Goal: Communication & Community: Participate in discussion

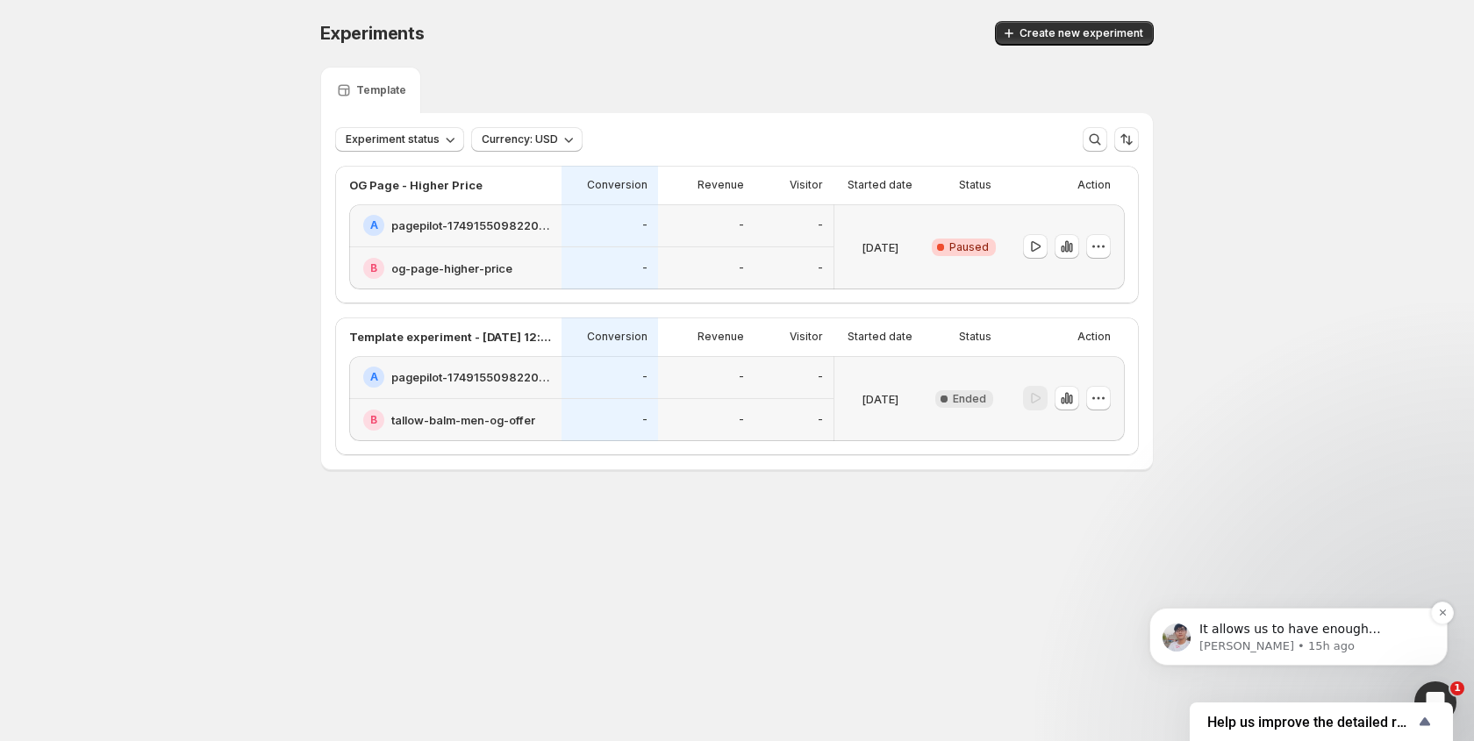
click at [1286, 655] on p "[PERSON_NAME] • 15h ago" at bounding box center [1312, 647] width 226 height 16
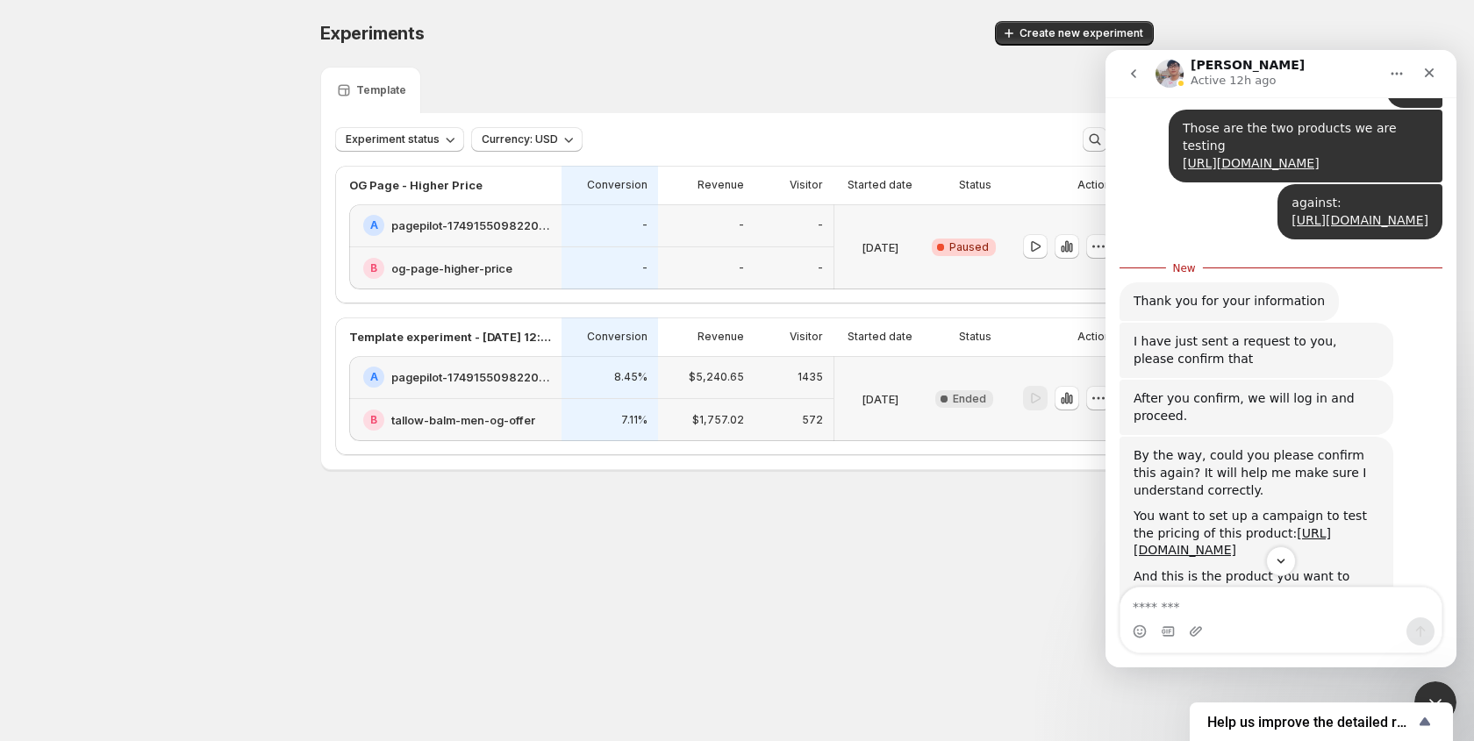
scroll to position [2558, 0]
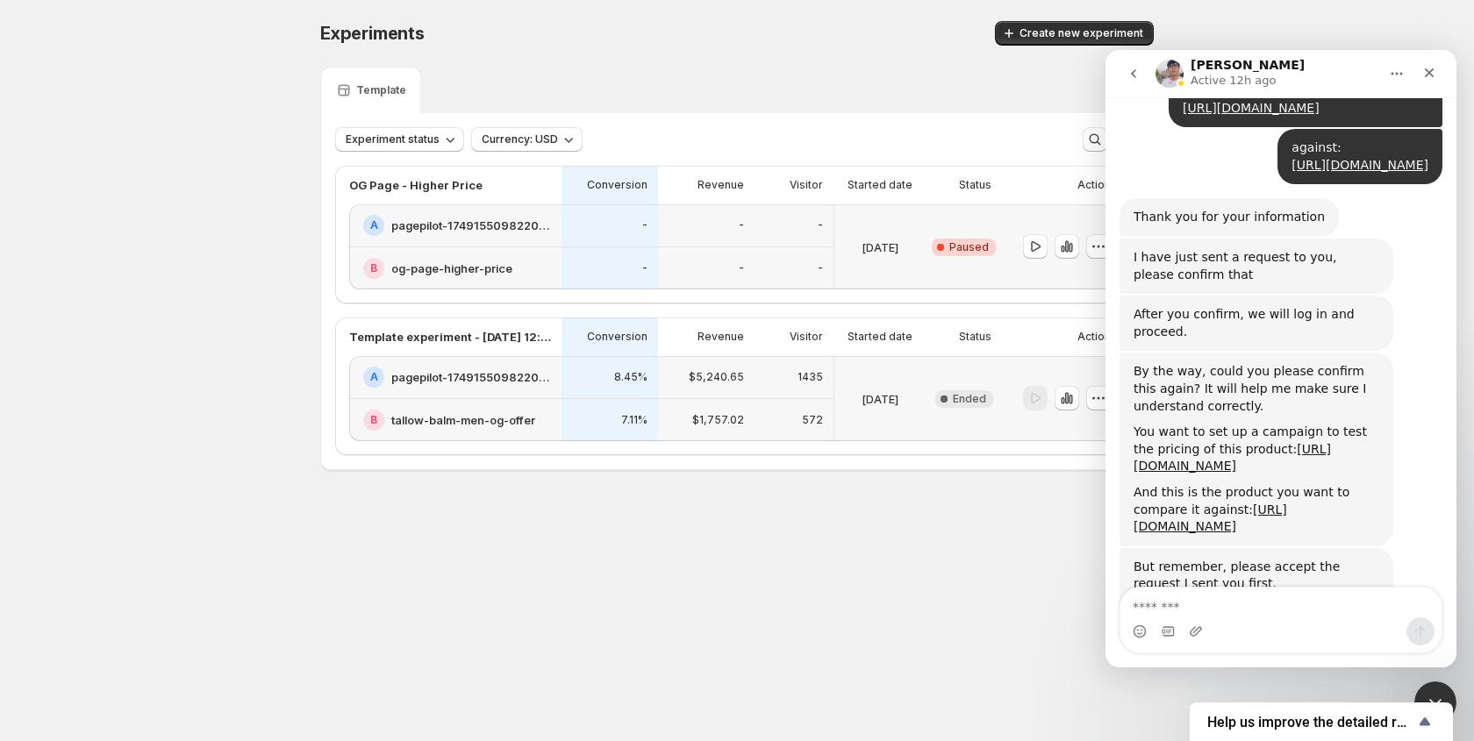
scroll to position [2639, 0]
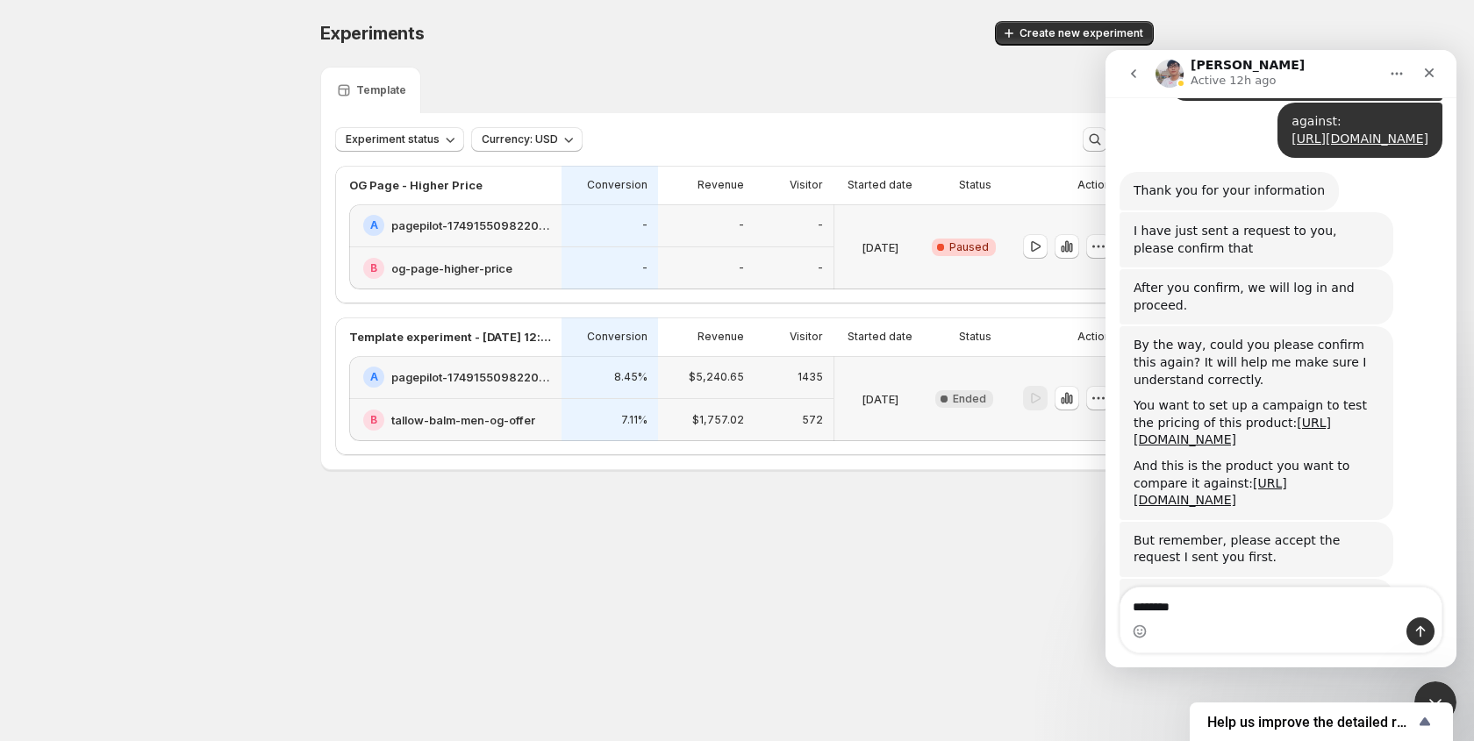
type textarea "*********"
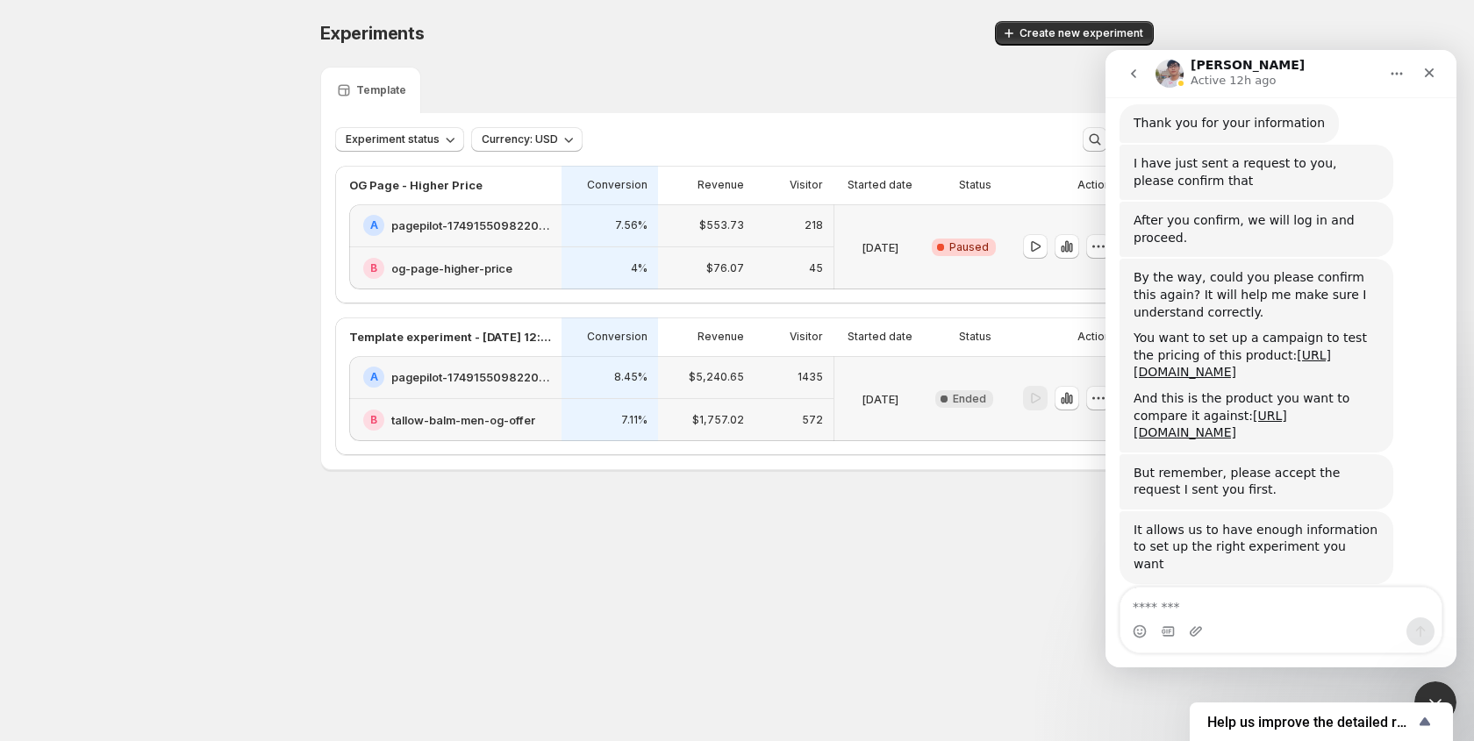
scroll to position [2738, 0]
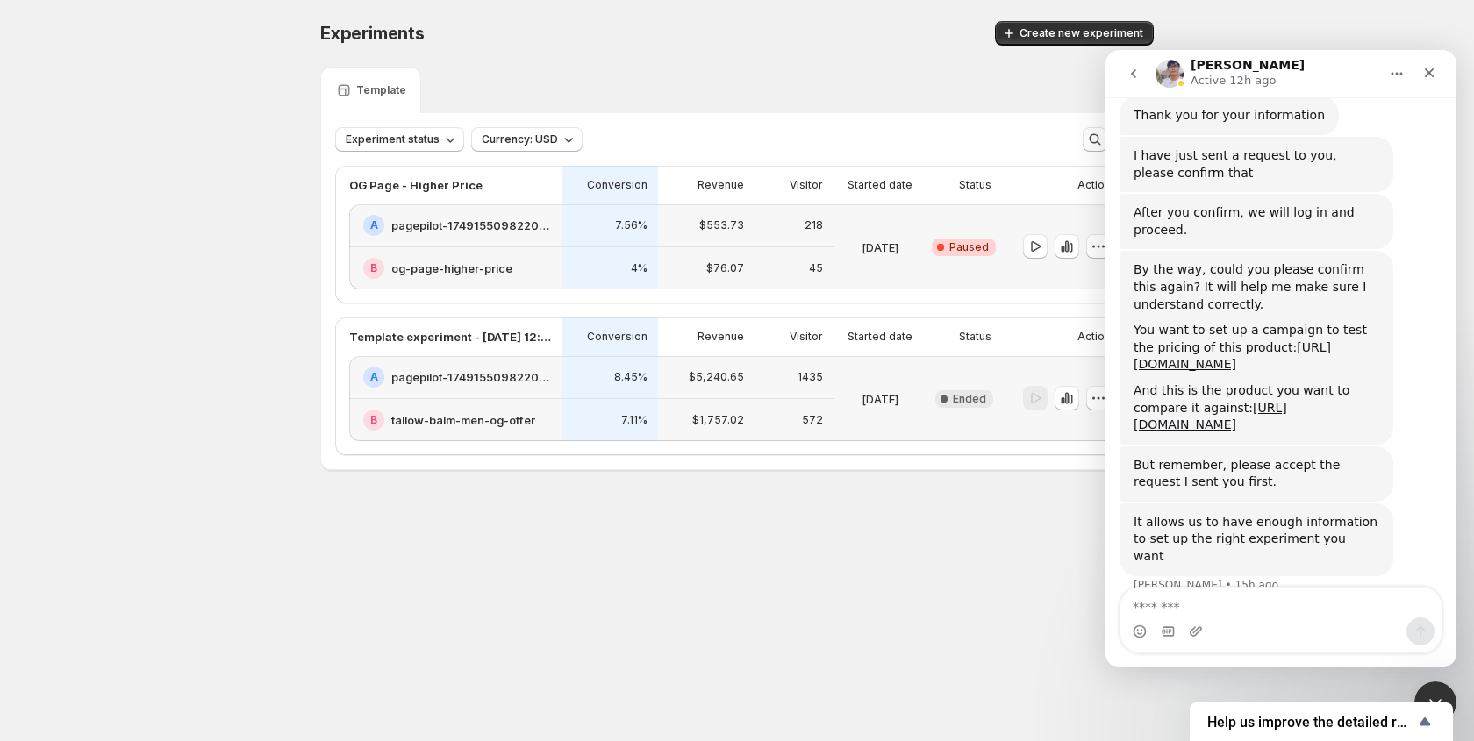
click at [1244, 615] on textarea "Message…" at bounding box center [1280, 603] width 321 height 30
type textarea "**********"
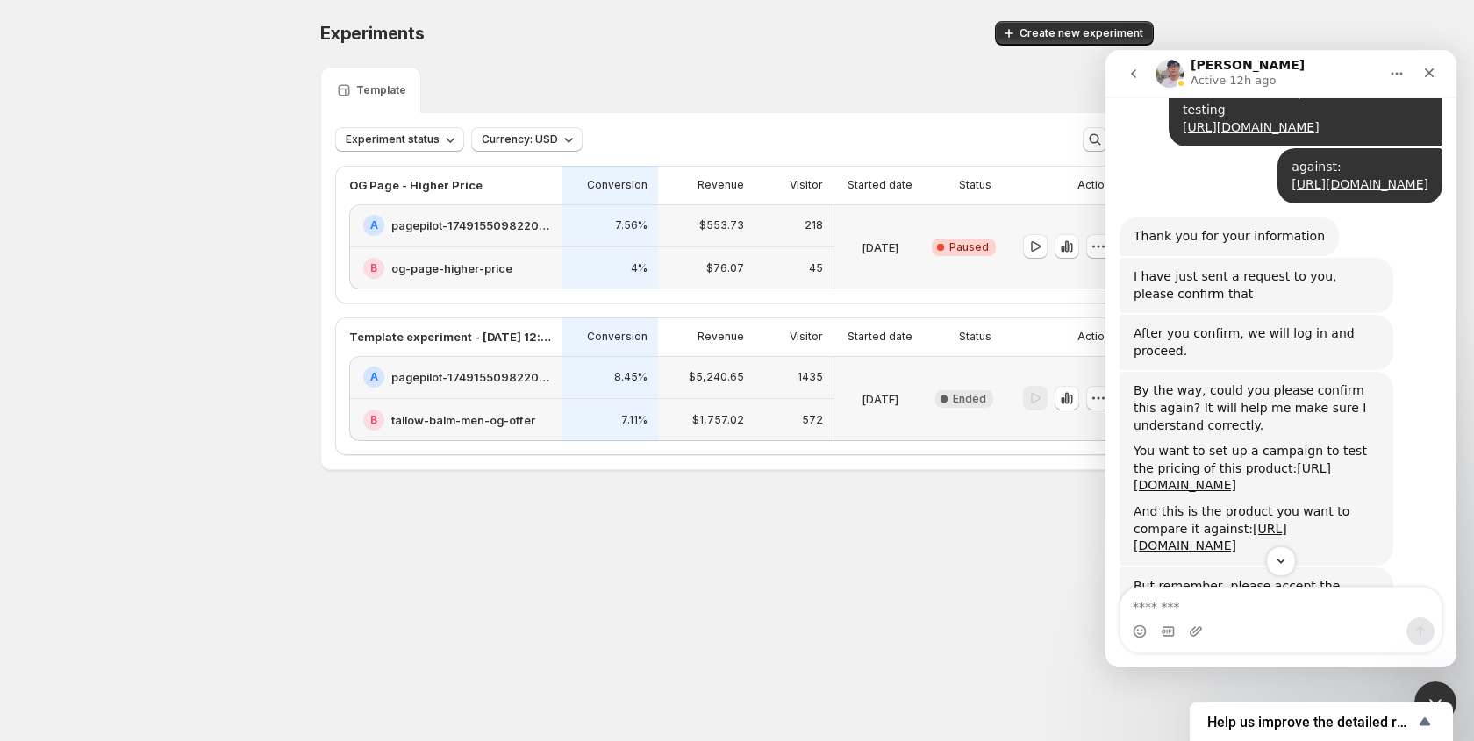
scroll to position [2779, 0]
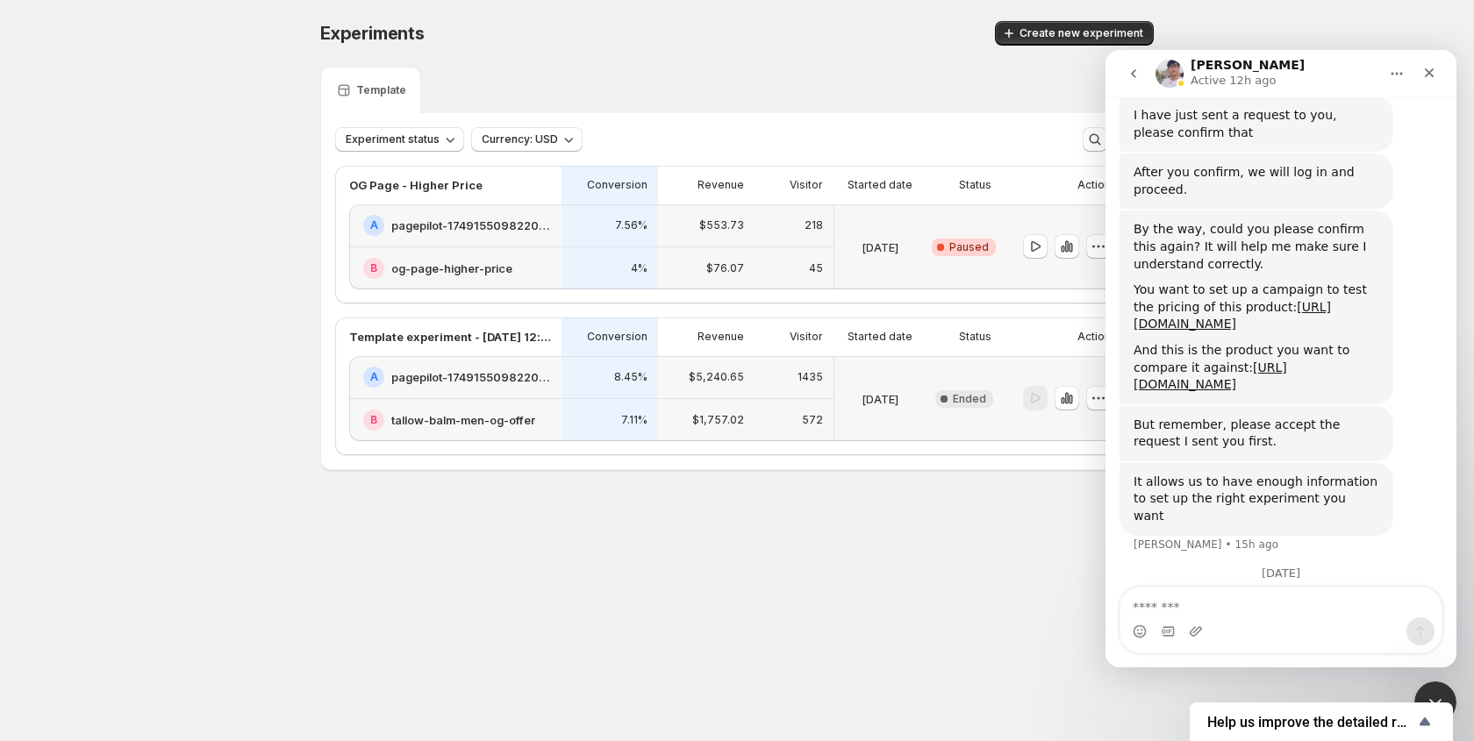
drag, startPoint x: 88, startPoint y: 119, endPoint x: 41, endPoint y: 25, distance: 105.5
click at [89, 119] on div "Experiments. This page is ready Experiments Create new experiment Template Expe…" at bounding box center [737, 282] width 1474 height 565
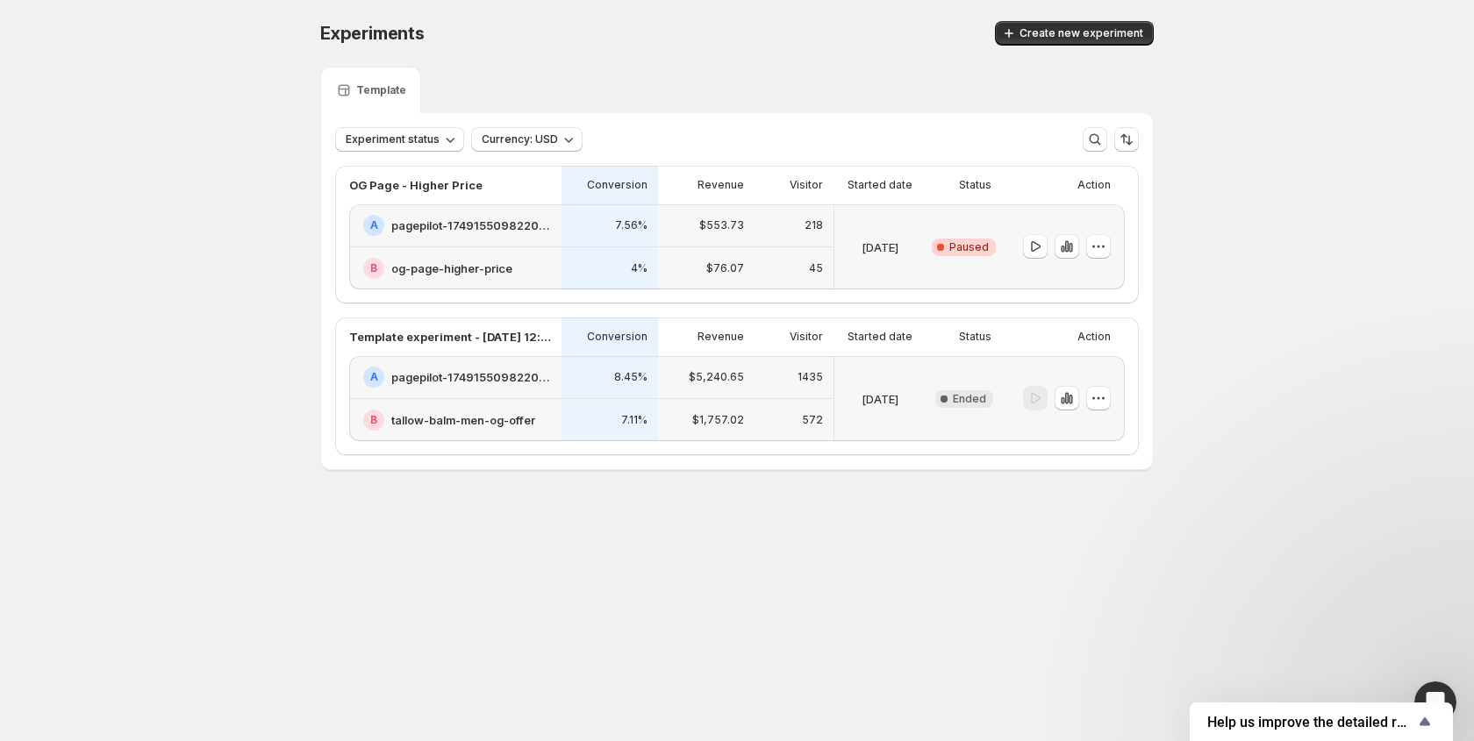
scroll to position [2628, 0]
